Goal: Task Accomplishment & Management: Complete application form

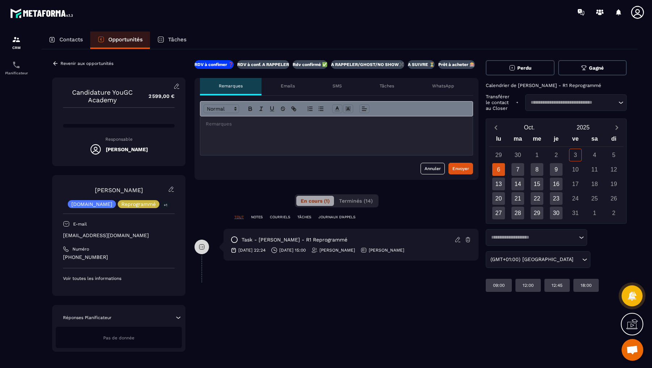
scroll to position [288, 0]
click at [227, 129] on div at bounding box center [336, 135] width 272 height 39
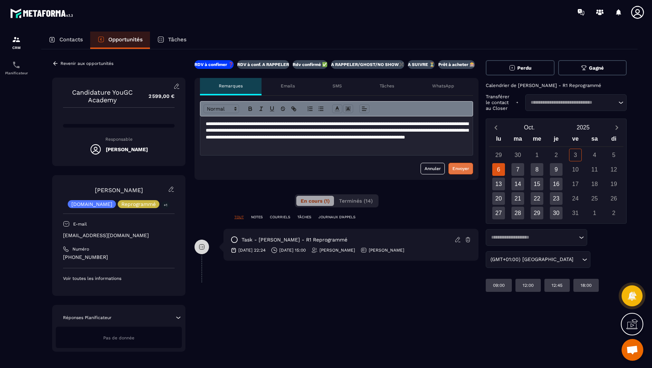
click at [454, 165] on div "Envoyer" at bounding box center [460, 168] width 17 height 7
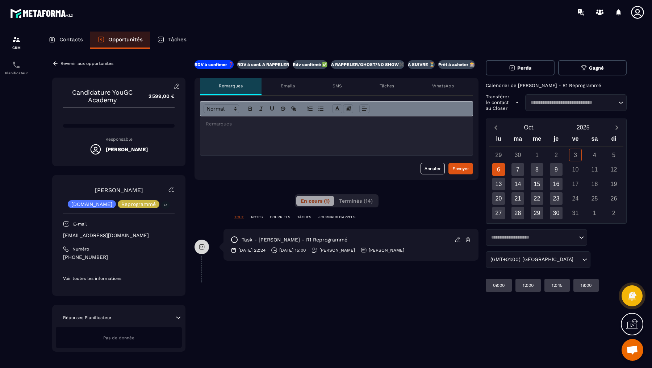
click at [386, 84] on p "Tâches" at bounding box center [387, 86] width 14 height 6
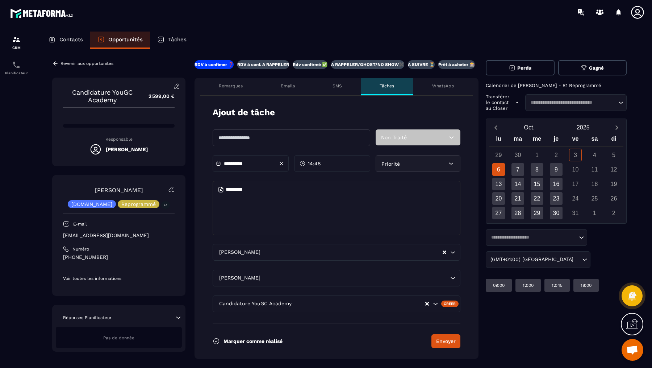
click at [234, 134] on input "text" at bounding box center [292, 137] width 158 height 17
type input "*********"
click at [241, 163] on input "**********" at bounding box center [249, 163] width 51 height 5
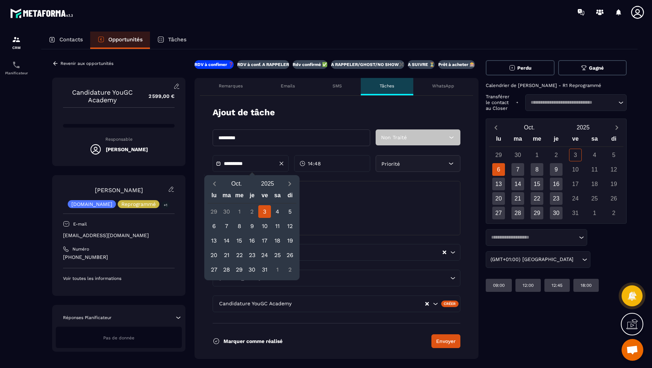
click at [265, 210] on div "3" at bounding box center [264, 211] width 13 height 13
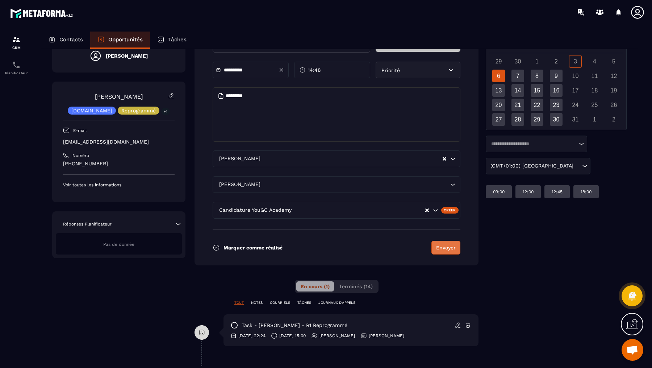
click at [442, 248] on button "Envoyer" at bounding box center [445, 247] width 29 height 14
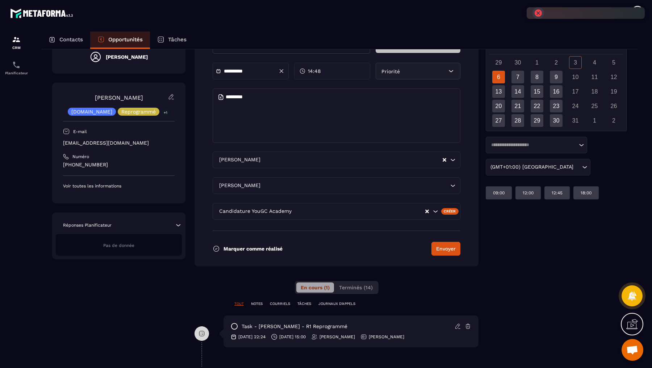
scroll to position [93, 0]
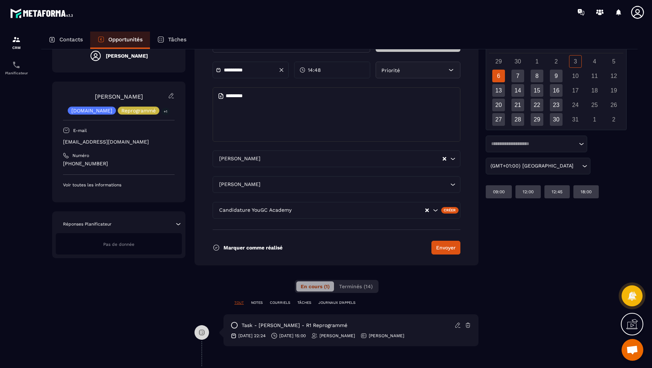
click at [306, 301] on p "TÂCHES" at bounding box center [304, 302] width 14 height 5
click at [241, 303] on p "TOUT" at bounding box center [238, 302] width 9 height 5
click at [254, 302] on p "NOTES" at bounding box center [257, 302] width 12 height 5
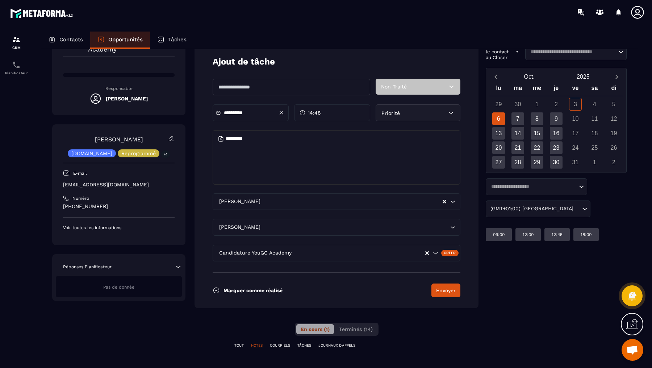
scroll to position [0, 0]
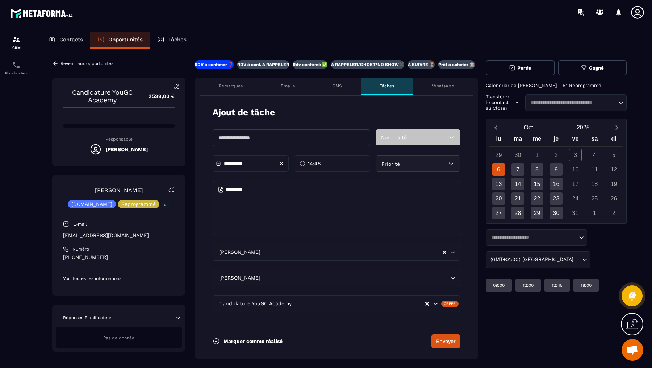
click at [229, 85] on p "Remarques" at bounding box center [231, 86] width 24 height 6
